Goal: Contribute content: Contribute content

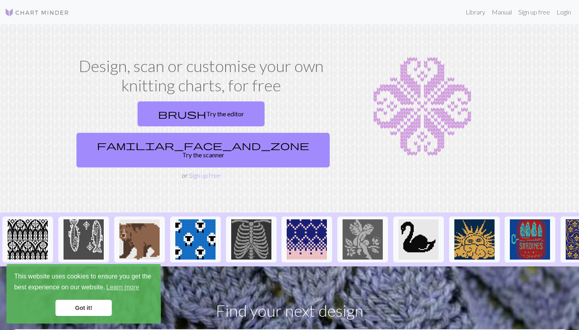
click at [83, 305] on link "Got it!" at bounding box center [84, 308] width 56 height 16
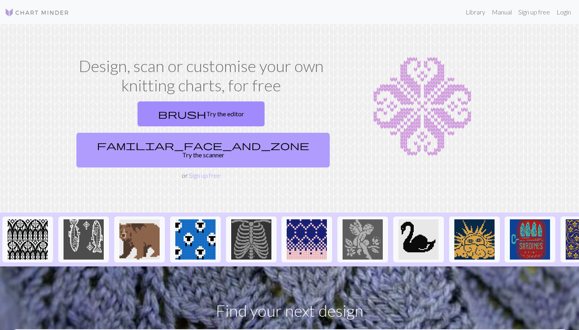
click at [268, 133] on link "familiar_face_and_zone Try the scanner" at bounding box center [202, 150] width 253 height 35
click at [280, 133] on link "familiar_face_and_zone Try the scanner" at bounding box center [202, 150] width 253 height 35
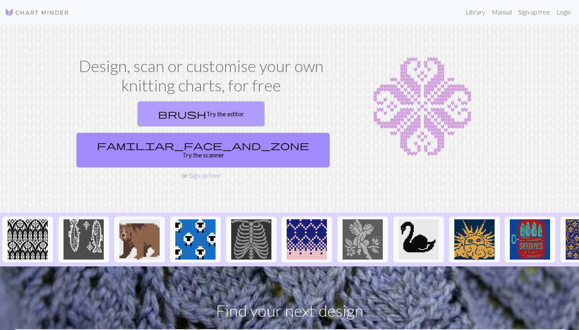
click at [159, 116] on link "brush Try the editor" at bounding box center [201, 113] width 127 height 25
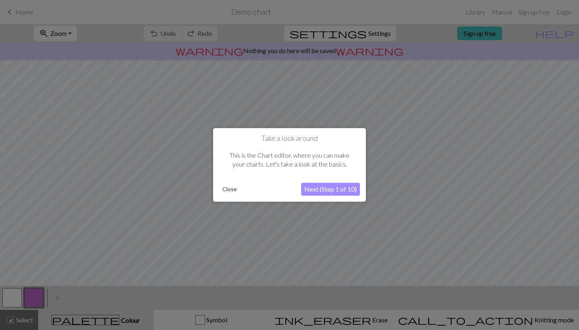
click at [326, 189] on button "Next (Step 1 of 10)" at bounding box center [330, 189] width 59 height 13
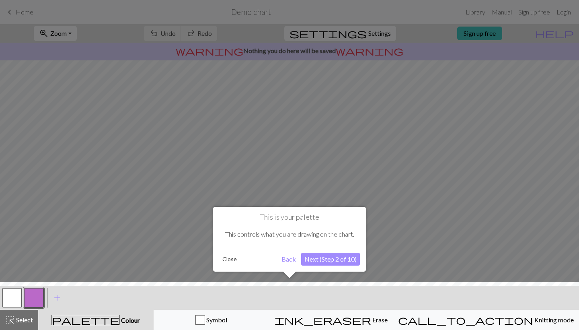
click at [336, 261] on button "Next (Step 2 of 10)" at bounding box center [330, 259] width 59 height 13
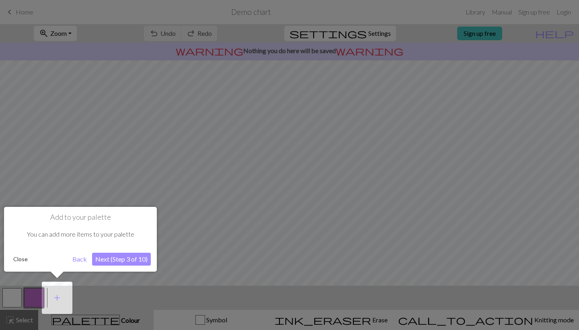
click at [124, 257] on button "Next (Step 3 of 10)" at bounding box center [121, 259] width 59 height 13
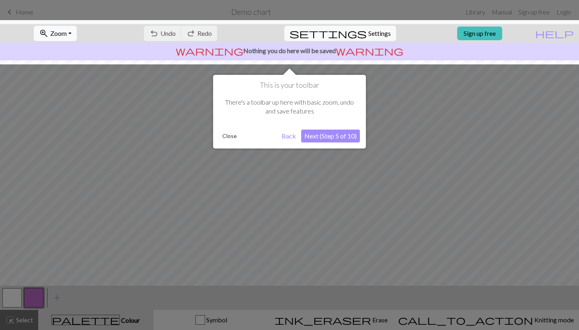
click at [336, 136] on button "Next (Step 5 of 10)" at bounding box center [330, 136] width 59 height 13
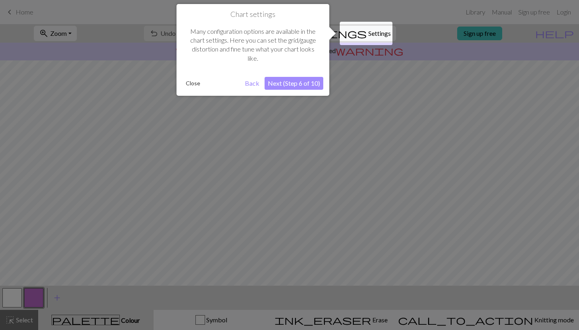
click at [302, 85] on button "Next (Step 6 of 10)" at bounding box center [294, 83] width 59 height 13
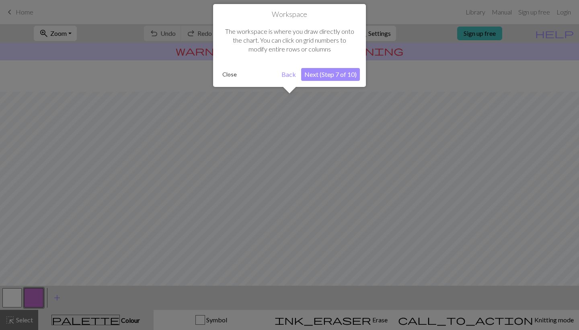
scroll to position [48, 0]
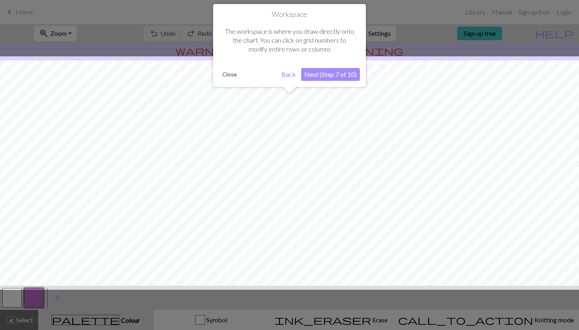
click at [324, 78] on button "Next (Step 7 of 10)" at bounding box center [330, 74] width 59 height 13
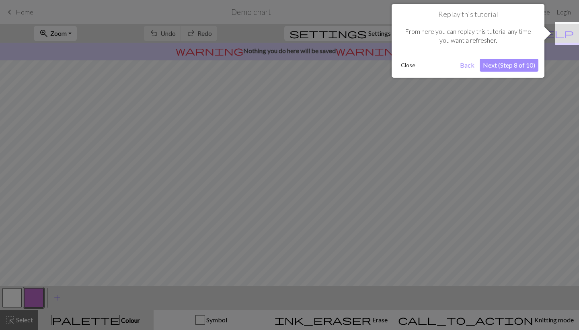
click at [525, 66] on button "Next (Step 8 of 10)" at bounding box center [509, 65] width 59 height 13
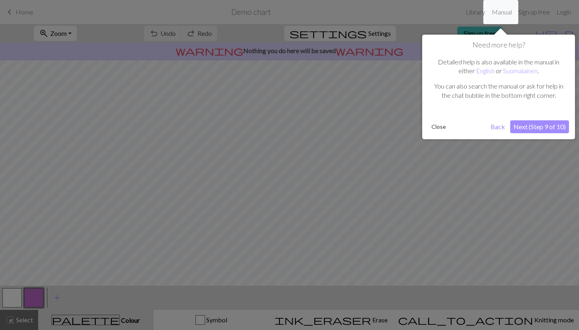
click at [538, 123] on button "Next (Step 9 of 10)" at bounding box center [540, 126] width 59 height 13
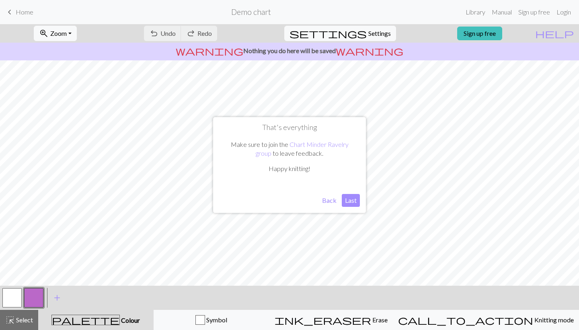
click at [352, 202] on button "Last" at bounding box center [351, 200] width 18 height 13
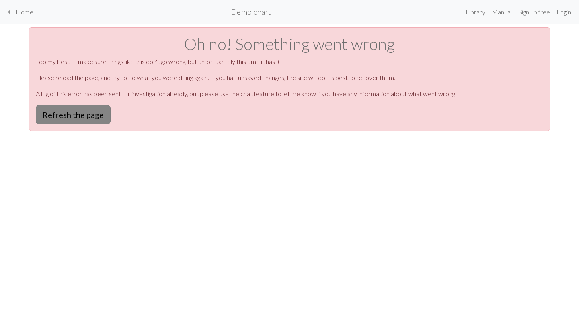
click at [100, 118] on button "Refresh the page" at bounding box center [73, 114] width 75 height 19
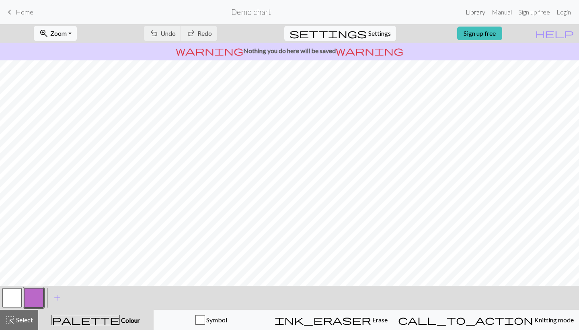
click at [480, 12] on link "Library" at bounding box center [476, 12] width 26 height 16
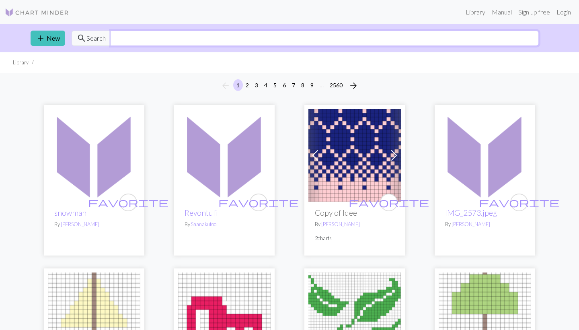
click at [275, 41] on input "text" at bounding box center [325, 38] width 429 height 15
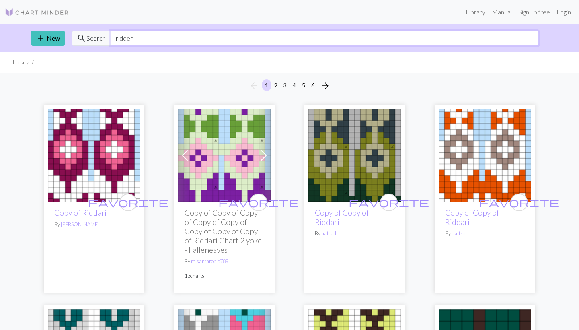
scroll to position [3, 0]
click at [85, 40] on span "search" at bounding box center [82, 38] width 10 height 11
click at [92, 40] on span "Search" at bounding box center [96, 38] width 19 height 10
click at [169, 38] on input "riddari tallinn" at bounding box center [325, 38] width 429 height 15
type input "r"
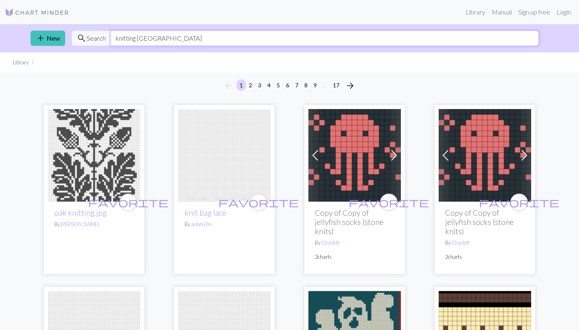
click at [178, 42] on input "knitting tallinn" at bounding box center [325, 38] width 429 height 15
type input "k"
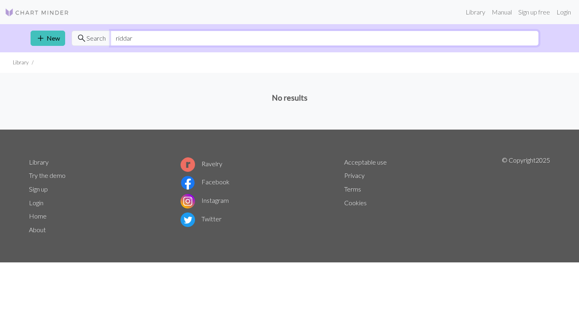
type input "riddari"
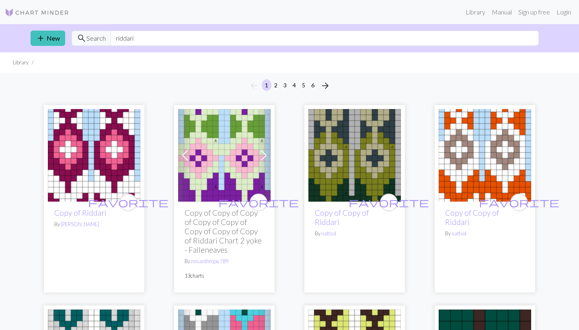
click at [106, 166] on img at bounding box center [94, 155] width 93 height 93
click at [364, 176] on img at bounding box center [355, 155] width 93 height 93
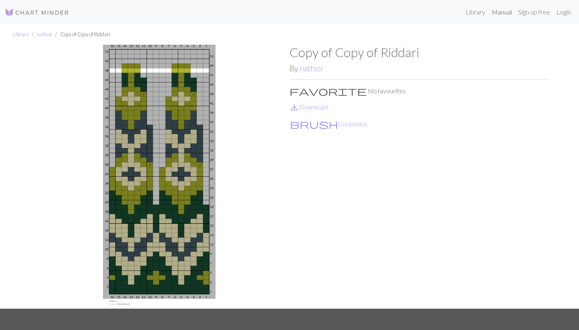
click at [505, 12] on link "Manual" at bounding box center [502, 12] width 27 height 16
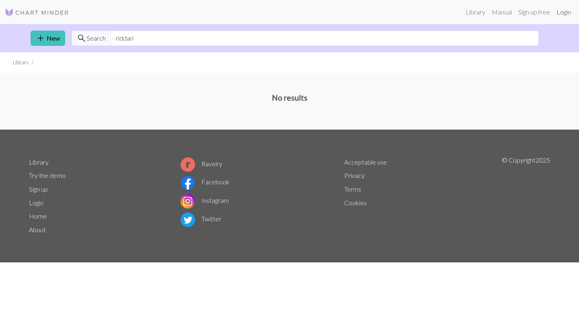
click at [566, 12] on link "Login" at bounding box center [564, 12] width 21 height 16
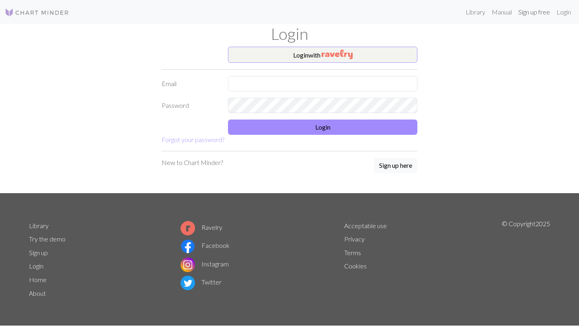
click at [536, 11] on link "Sign up free" at bounding box center [534, 12] width 38 height 16
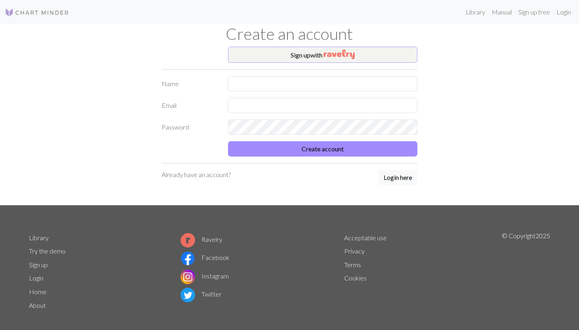
click at [382, 52] on button "Sign up with" at bounding box center [323, 55] width 190 height 16
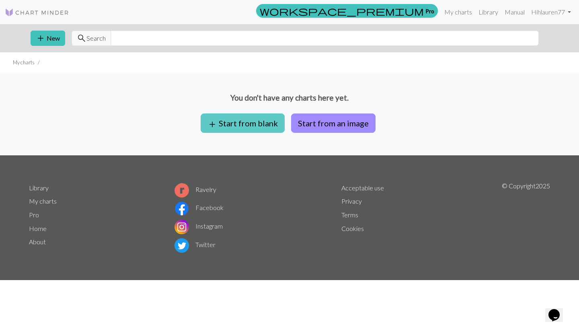
click at [264, 123] on button "add Start from blank" at bounding box center [243, 122] width 84 height 19
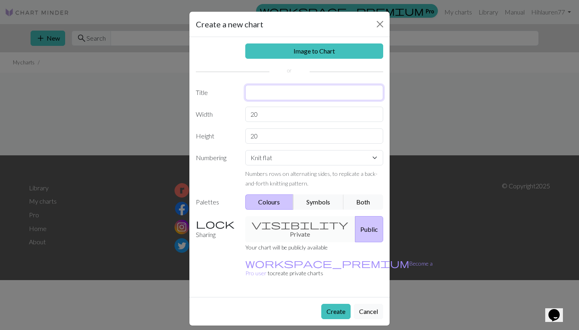
click at [281, 92] on input "text" at bounding box center [314, 92] width 138 height 15
type input "Riddari"
click at [289, 114] on input "20" at bounding box center [314, 114] width 138 height 15
type input "2"
type input "16"
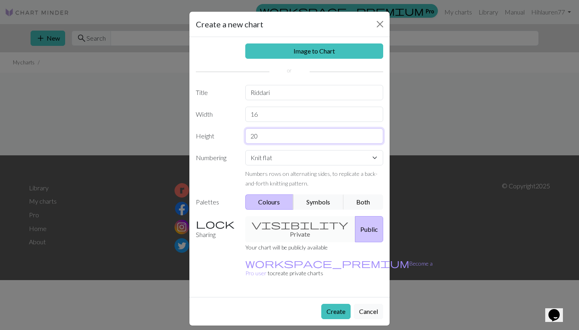
click at [280, 138] on input "20" at bounding box center [314, 135] width 138 height 15
type input "2"
type input "52"
select select "round"
click at [371, 200] on button "Both" at bounding box center [364, 201] width 40 height 15
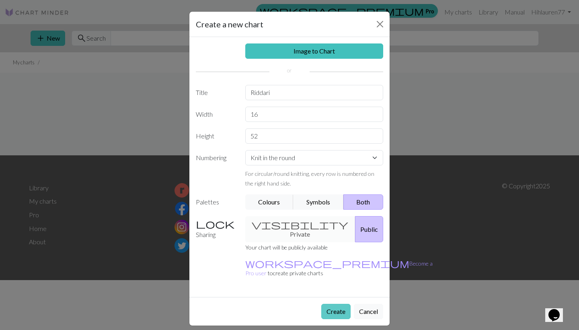
click at [332, 304] on button "Create" at bounding box center [335, 311] width 29 height 15
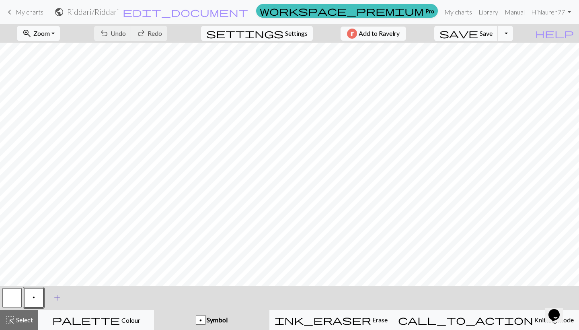
click at [59, 297] on span "add" at bounding box center [57, 297] width 10 height 11
click at [13, 295] on button "button" at bounding box center [11, 297] width 19 height 19
click at [13, 297] on button "button" at bounding box center [11, 297] width 19 height 19
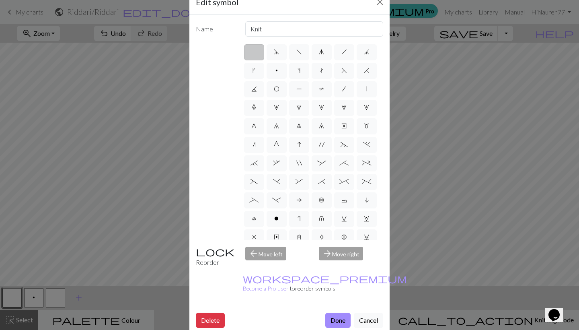
scroll to position [22, 0]
click at [60, 300] on div "Edit symbol Name Knit d f g h j k p s t F H J O P T / | 0 1 2 3 4 5 6 7 8 9 e m…" at bounding box center [289, 165] width 579 height 330
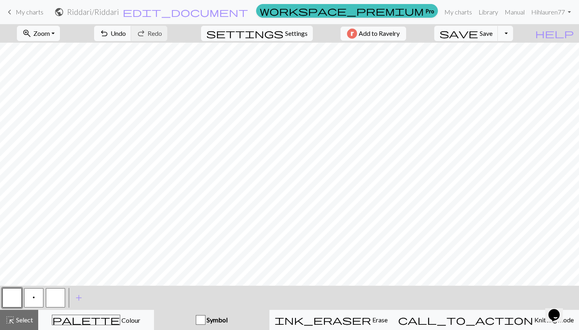
click at [60, 300] on button "button" at bounding box center [55, 297] width 19 height 19
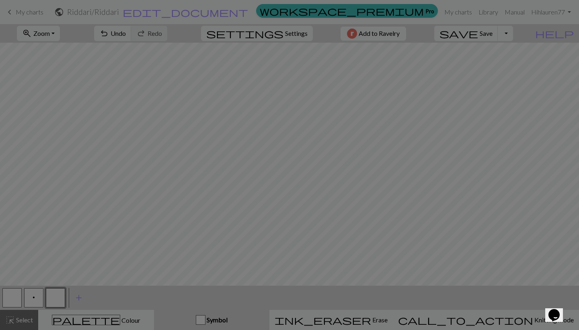
click at [60, 300] on div "Edit symbol Name d f g h j k p s t F H J O P T / | 0 1 2 3 4 5 6 7 8 9 e m n G …" at bounding box center [289, 165] width 579 height 330
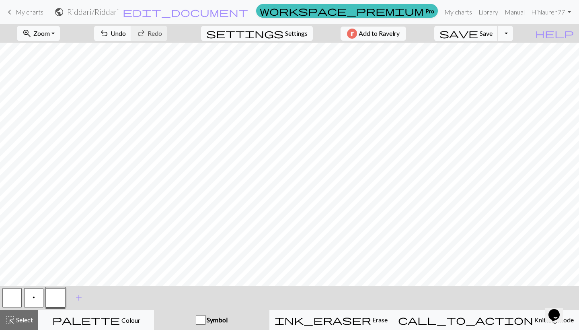
click at [60, 300] on button "button" at bounding box center [55, 297] width 19 height 19
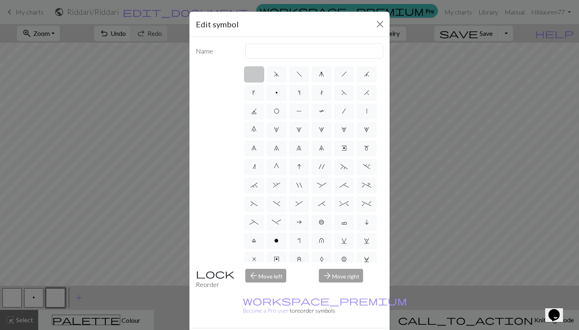
scroll to position [10, 0]
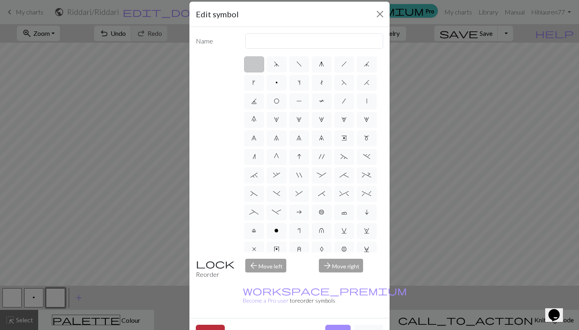
click at [213, 325] on button "Delete" at bounding box center [210, 332] width 29 height 15
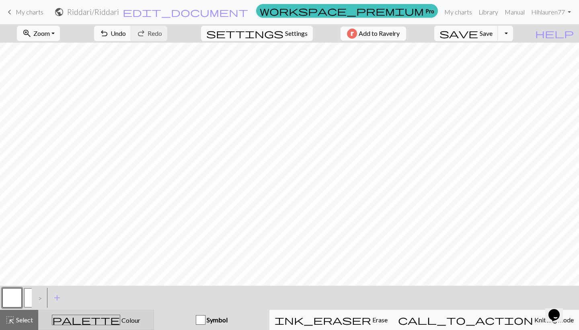
click at [120, 317] on span "Colour" at bounding box center [130, 320] width 20 height 8
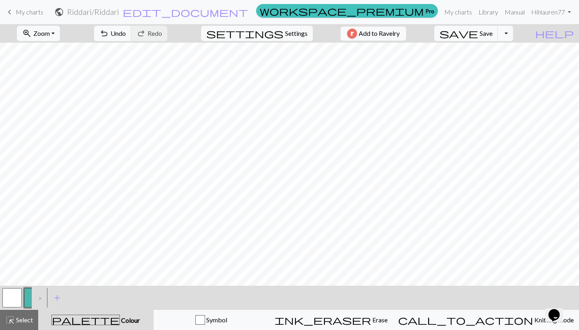
click at [41, 297] on div ">" at bounding box center [38, 298] width 13 height 22
click at [54, 297] on span "add" at bounding box center [57, 297] width 10 height 11
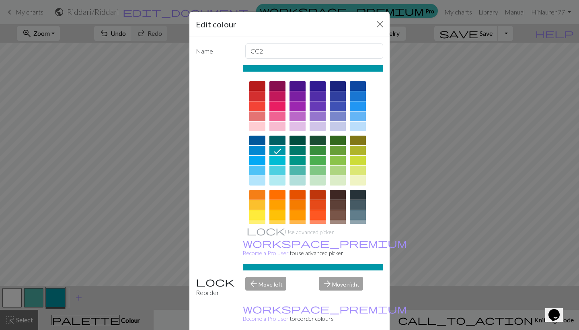
click at [37, 299] on div "Edit colour Name CC2 Use advanced picker workspace_premium Become a Pro user to…" at bounding box center [289, 165] width 579 height 330
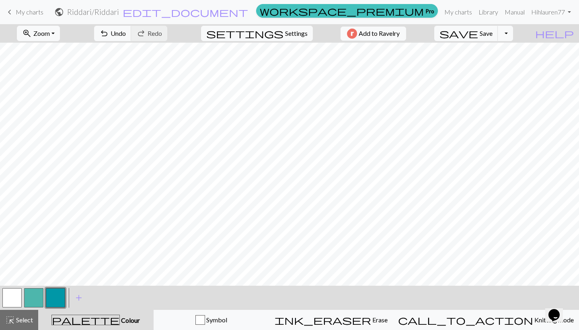
click at [35, 299] on button "button" at bounding box center [33, 297] width 19 height 19
click at [15, 296] on button "button" at bounding box center [11, 297] width 19 height 19
click at [120, 320] on span "Colour" at bounding box center [130, 320] width 20 height 8
click at [120, 319] on span "Colour" at bounding box center [130, 320] width 20 height 8
click at [12, 297] on button "button" at bounding box center [11, 297] width 19 height 19
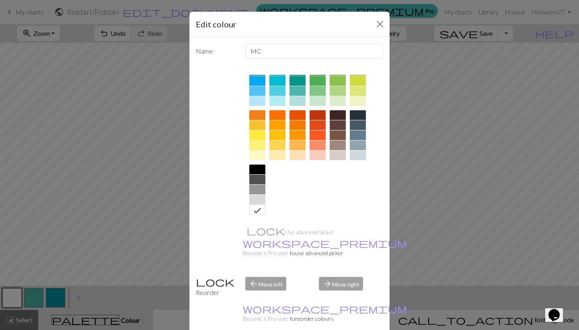
scroll to position [80, 0]
click at [259, 191] on div at bounding box center [257, 190] width 16 height 10
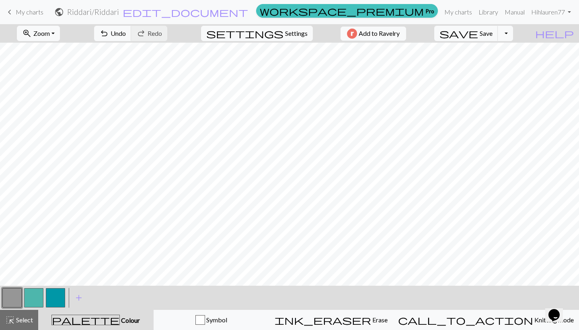
click at [37, 299] on button "button" at bounding box center [33, 297] width 19 height 19
click at [35, 293] on button "button" at bounding box center [33, 297] width 19 height 19
click at [35, 293] on div "Edit colour Name CC1 Use advanced picker workspace_premium Become a Pro user to…" at bounding box center [289, 165] width 579 height 330
click at [35, 293] on button "button" at bounding box center [33, 297] width 19 height 19
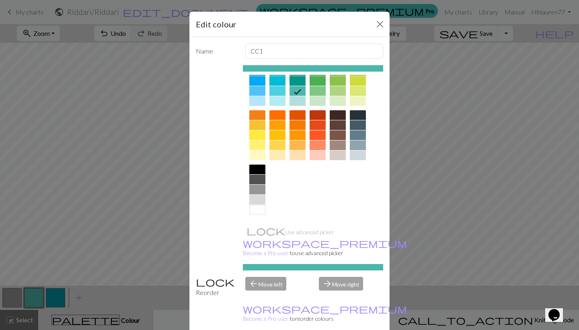
click at [254, 199] on div at bounding box center [257, 200] width 16 height 10
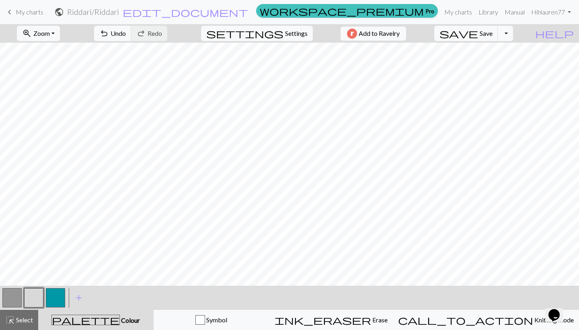
click at [60, 296] on button "button" at bounding box center [55, 297] width 19 height 19
click at [60, 296] on div "Edit colour Name CC2 Use advanced picker workspace_premium Become a Pro user to…" at bounding box center [289, 165] width 579 height 330
click at [60, 296] on button "button" at bounding box center [55, 297] width 19 height 19
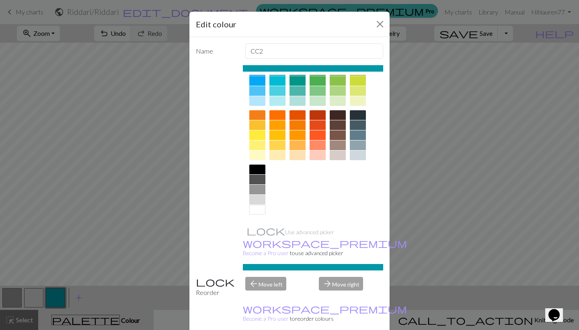
click at [262, 179] on div at bounding box center [257, 180] width 16 height 10
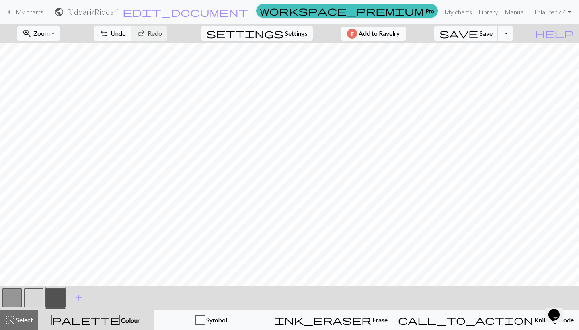
click at [9, 301] on button "button" at bounding box center [11, 297] width 19 height 19
click at [14, 299] on button "button" at bounding box center [11, 297] width 19 height 19
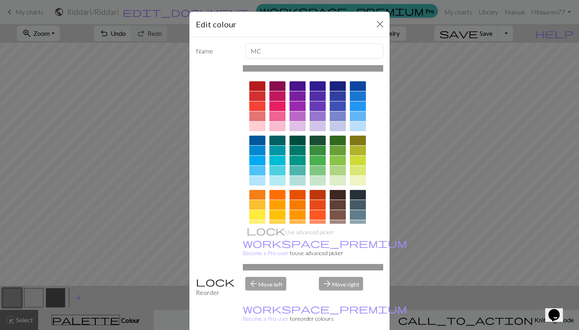
click at [82, 297] on div "Edit colour Name MC Use advanced picker workspace_premium Become a Pro user to …" at bounding box center [289, 165] width 579 height 330
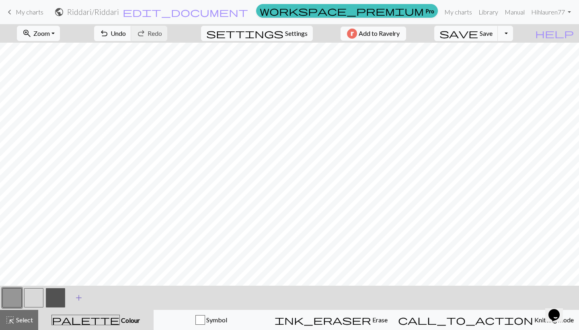
click at [79, 298] on span "add" at bounding box center [79, 297] width 10 height 11
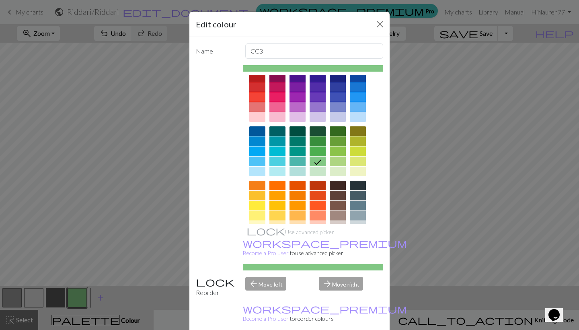
scroll to position [29, 0]
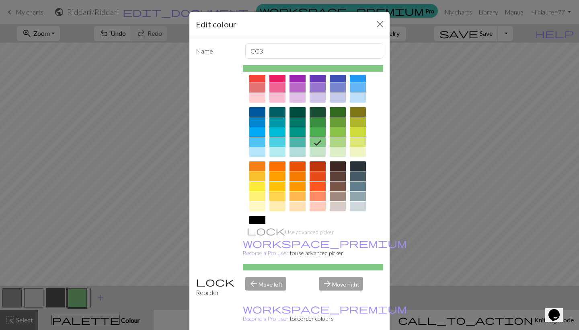
click at [282, 196] on div at bounding box center [278, 197] width 16 height 10
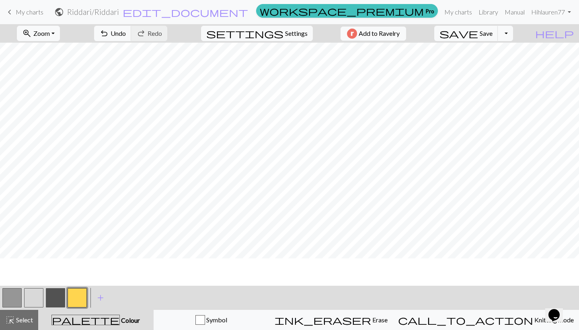
scroll to position [67, 0]
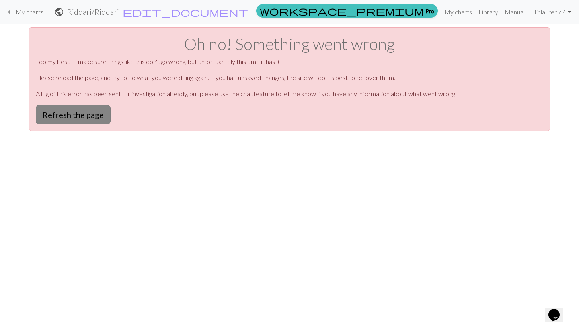
click at [101, 115] on button "Refresh the page" at bounding box center [73, 114] width 75 height 19
click at [99, 115] on button "Refresh the page" at bounding box center [73, 114] width 75 height 19
click at [78, 115] on button "Refresh the page" at bounding box center [73, 114] width 75 height 19
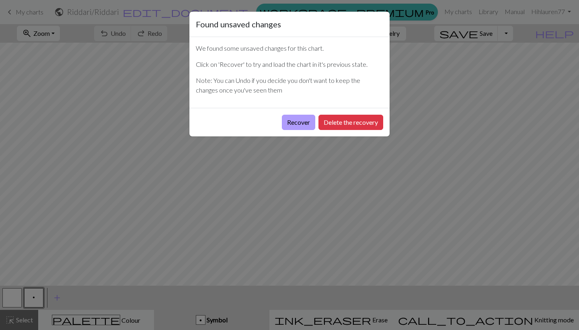
click at [300, 121] on button "Recover" at bounding box center [298, 122] width 33 height 15
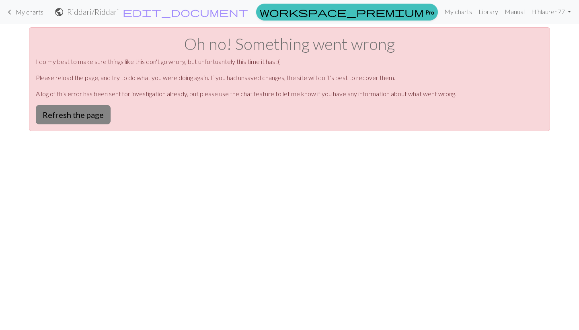
click at [86, 120] on button "Refresh the page" at bounding box center [73, 114] width 75 height 19
click at [81, 115] on button "Refresh the page" at bounding box center [73, 114] width 75 height 19
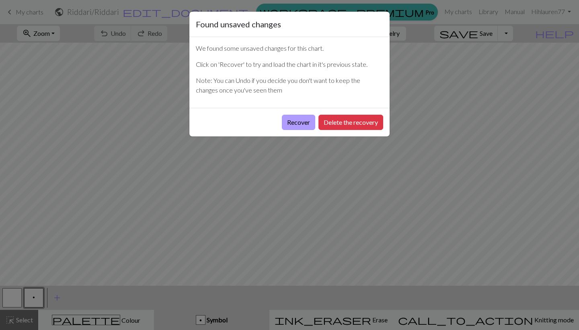
click at [297, 122] on button "Recover" at bounding box center [298, 122] width 33 height 15
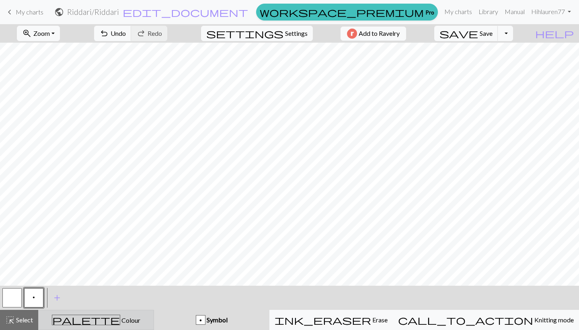
click at [66, 315] on div "palette Colour Colour" at bounding box center [95, 320] width 105 height 10
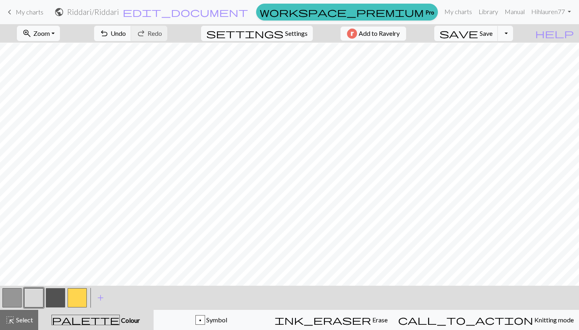
scroll to position [212, 0]
click at [15, 295] on button "button" at bounding box center [11, 297] width 19 height 19
click at [37, 296] on button "button" at bounding box center [33, 297] width 19 height 19
click at [10, 294] on button "button" at bounding box center [11, 297] width 19 height 19
click at [35, 293] on button "button" at bounding box center [33, 297] width 19 height 19
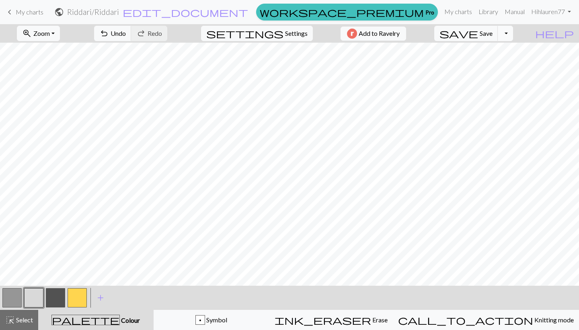
click at [513, 37] on button "Toggle Dropdown" at bounding box center [505, 33] width 15 height 15
click at [511, 49] on button "file_copy Save a copy" at bounding box center [446, 51] width 133 height 13
